Goal: Obtain resource: Download file/media

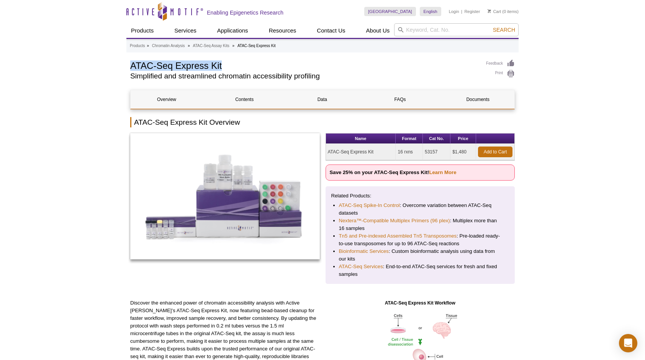
copy h1 "ATAC-Seq Express Kit"
drag, startPoint x: 126, startPoint y: 66, endPoint x: 223, endPoint y: 69, distance: 97.0
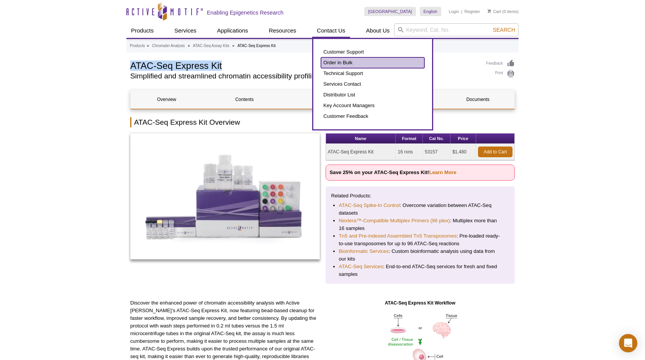
click at [347, 62] on link "Order in Bulk" at bounding box center [372, 62] width 103 height 11
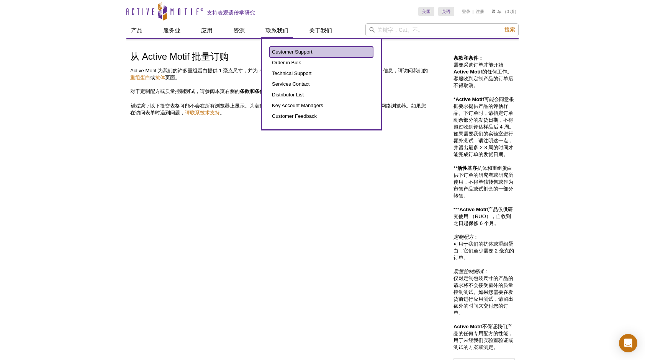
click at [294, 49] on link "Customer Support" at bounding box center [321, 52] width 103 height 11
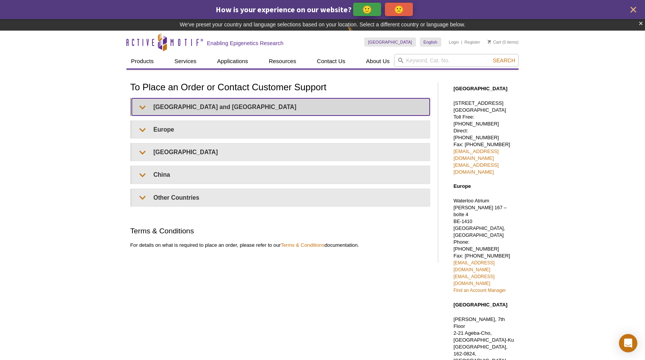
click at [144, 107] on summary "United States and Canada" at bounding box center [281, 106] width 298 height 17
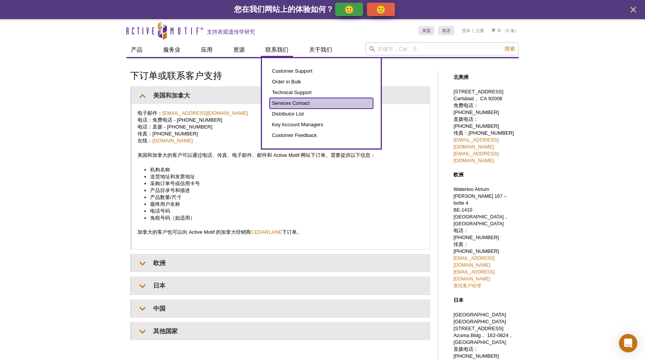
click at [300, 107] on link "Services Contact" at bounding box center [321, 103] width 103 height 11
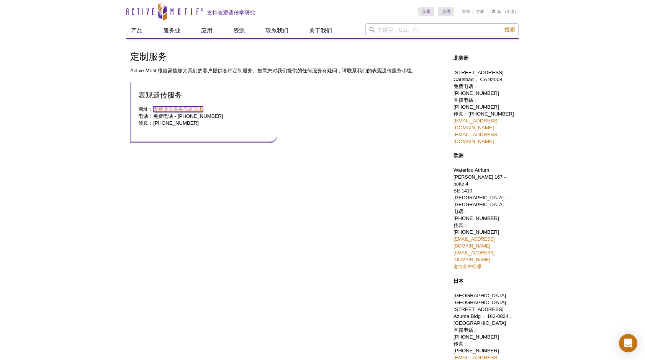
click at [172, 106] on link "表观遗传服务信息请求" at bounding box center [178, 109] width 50 height 6
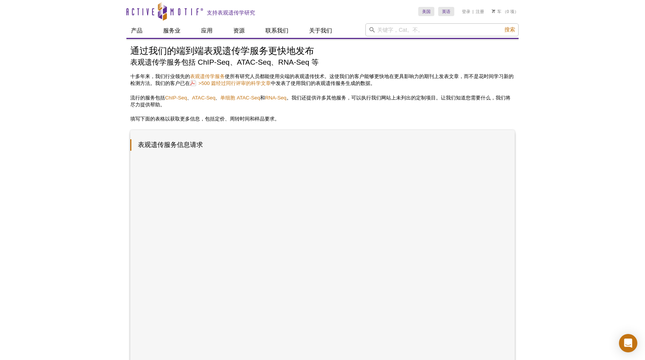
scroll to position [153, 0]
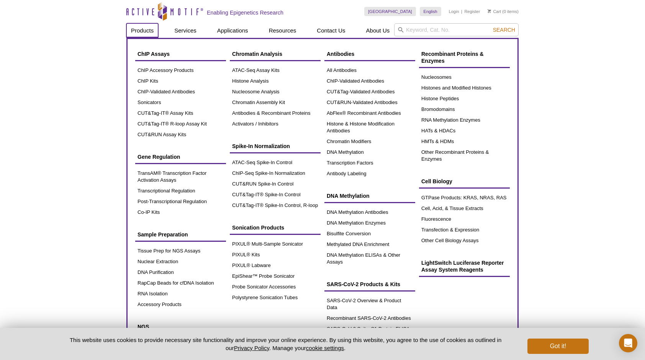
click at [139, 27] on link "Products" at bounding box center [142, 30] width 32 height 15
click at [262, 72] on link "ATAC-Seq Assay Kits" at bounding box center [275, 70] width 91 height 11
click at [268, 69] on link "ATAC-Seq Assay Kits" at bounding box center [275, 70] width 91 height 11
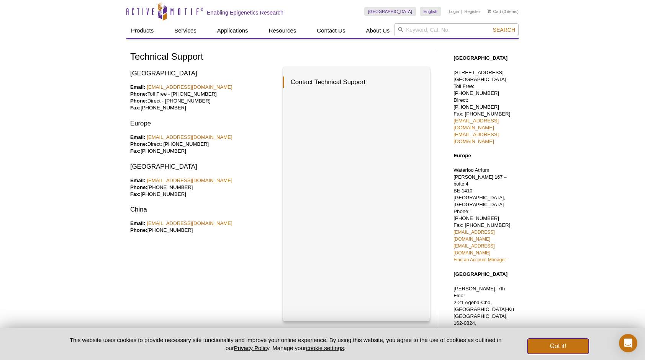
drag, startPoint x: 549, startPoint y: 348, endPoint x: 524, endPoint y: 333, distance: 29.5
click at [549, 348] on button "Got it!" at bounding box center [558, 346] width 61 height 15
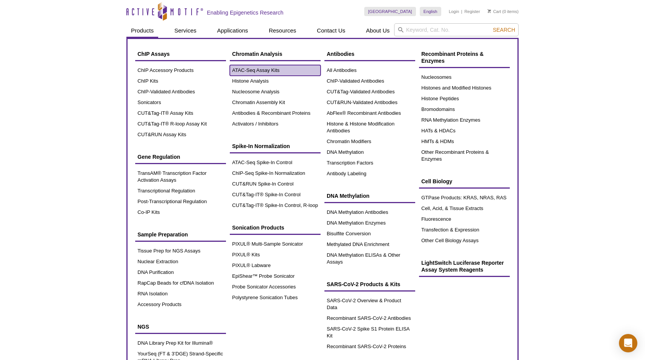
click at [258, 70] on link "ATAC-Seq Assay Kits" at bounding box center [275, 70] width 91 height 11
click at [252, 70] on link "ATAC-Seq Assay Kits" at bounding box center [275, 70] width 91 height 11
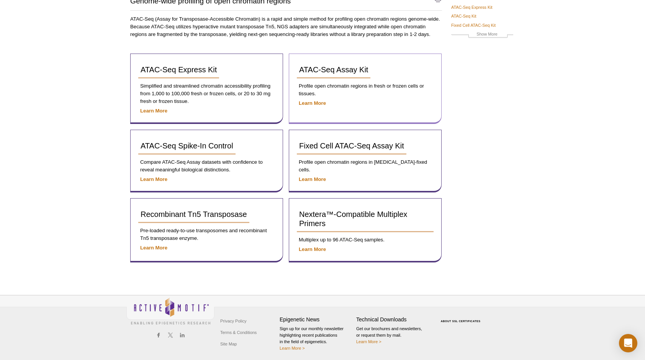
scroll to position [76, 0]
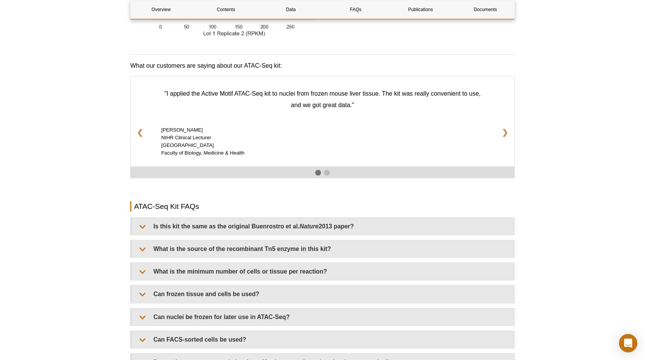
scroll to position [1207, 0]
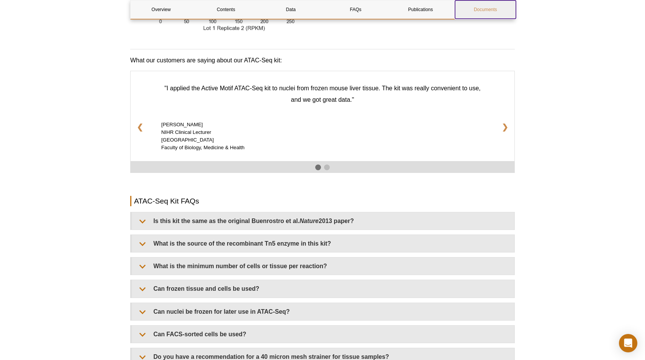
click at [477, 13] on link "Documents" at bounding box center [485, 9] width 61 height 18
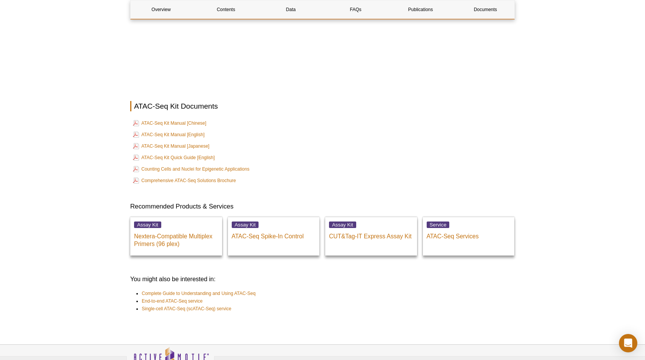
scroll to position [2032, 0]
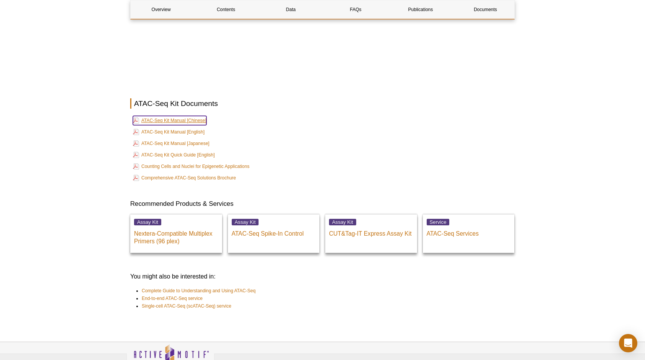
click at [195, 116] on link "ATAC-Seq Kit Manual [Chinese]" at bounding box center [170, 120] width 74 height 9
